Goal: Transaction & Acquisition: Book appointment/travel/reservation

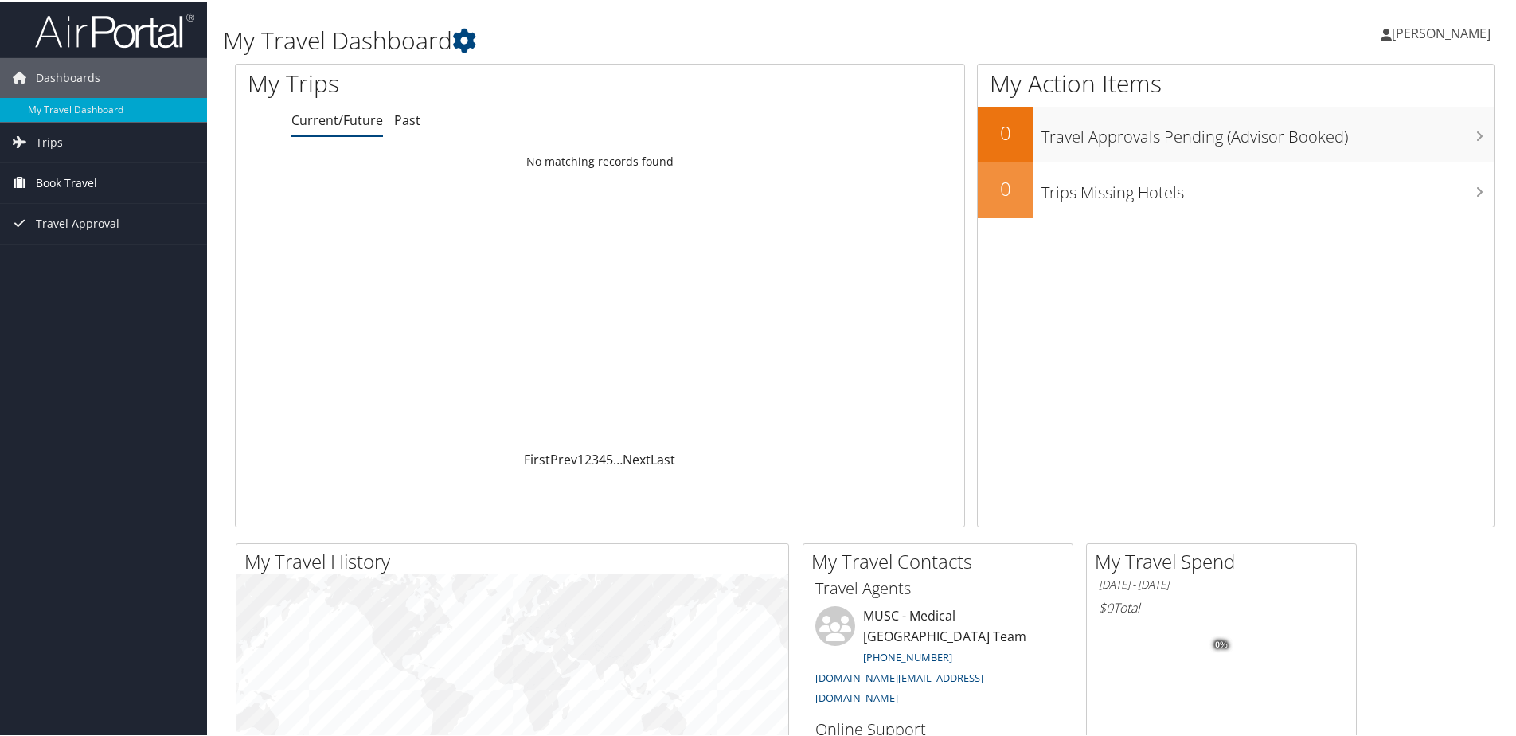
click at [64, 178] on span "Book Travel" at bounding box center [66, 182] width 61 height 40
click at [108, 263] on link "Book/Manage Online Trips" at bounding box center [103, 261] width 207 height 24
click at [81, 258] on link "Book/Manage Online Trips" at bounding box center [103, 261] width 207 height 24
